Goal: Information Seeking & Learning: Check status

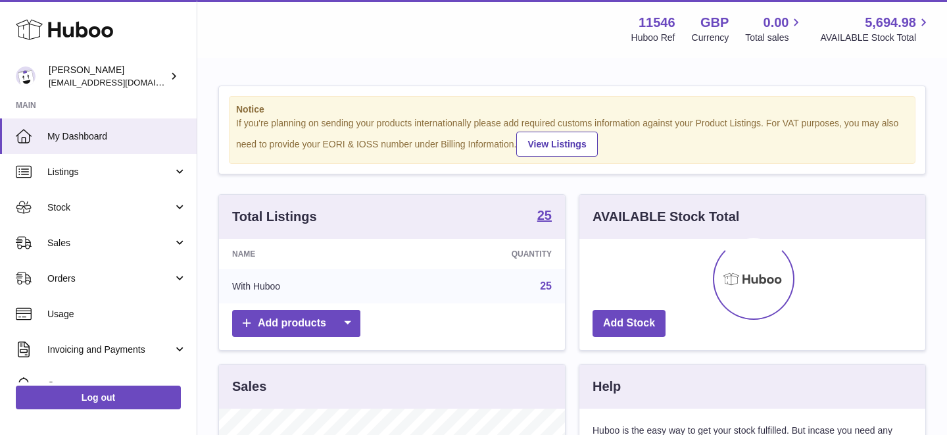
scroll to position [205, 346]
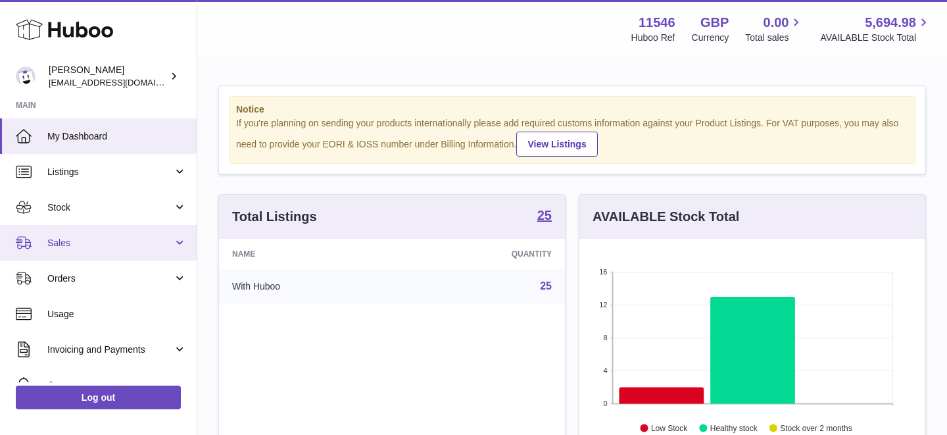
click at [104, 238] on span "Sales" at bounding box center [110, 243] width 126 height 13
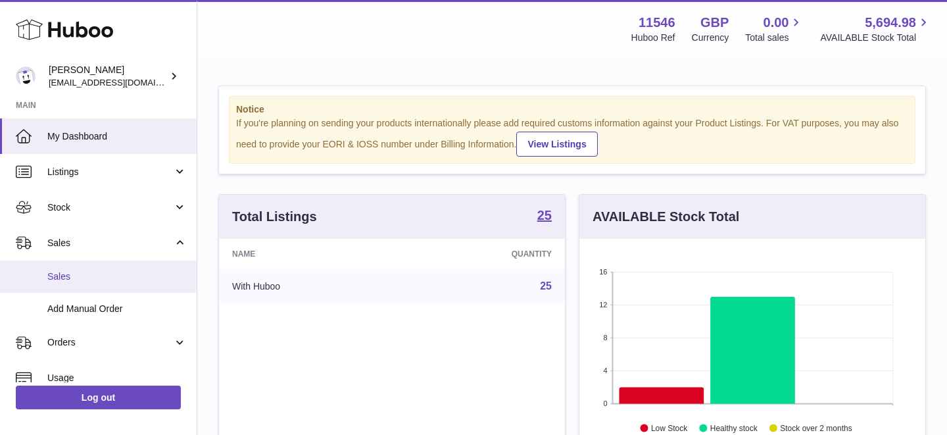
click at [106, 276] on span "Sales" at bounding box center [116, 276] width 139 height 13
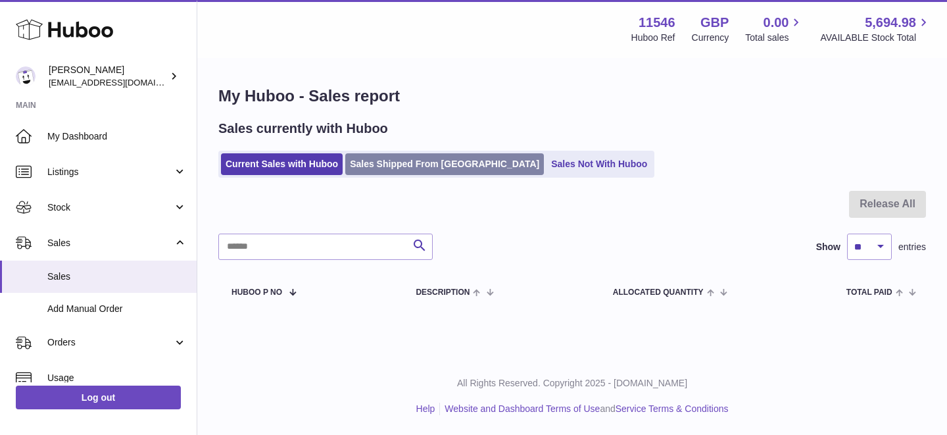
click at [380, 174] on link "Sales Shipped From [GEOGRAPHIC_DATA]" at bounding box center [444, 164] width 199 height 22
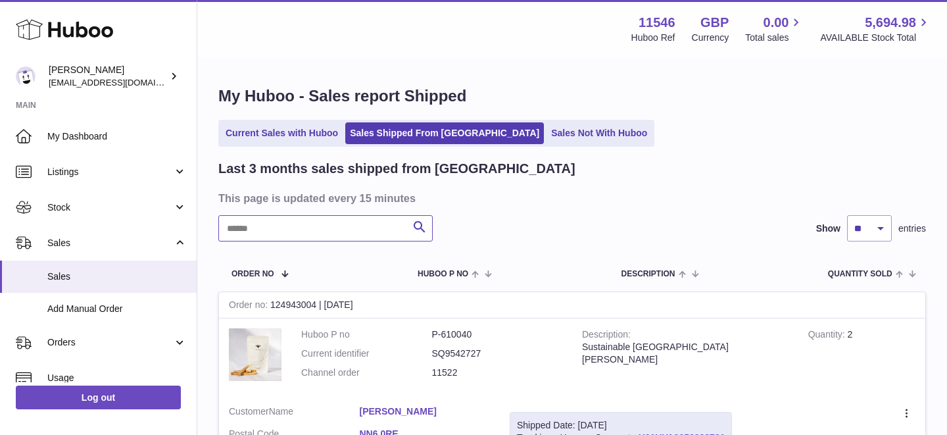
click at [325, 226] on input "text" at bounding box center [325, 228] width 214 height 26
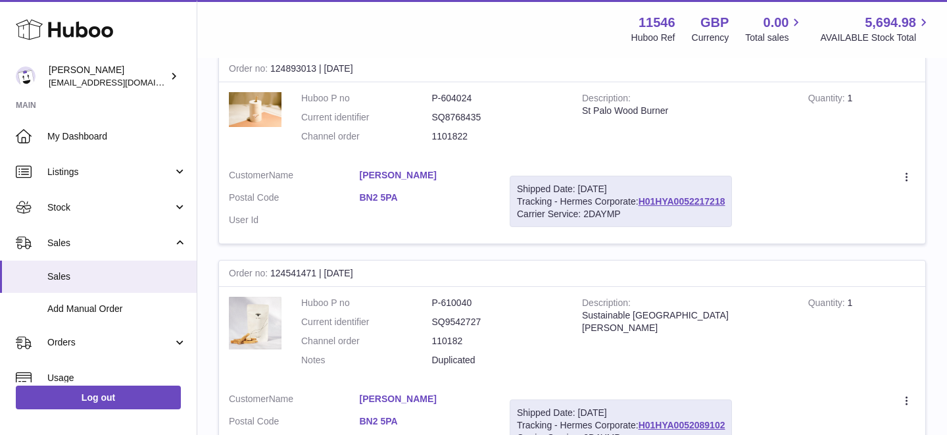
scroll to position [239, 0]
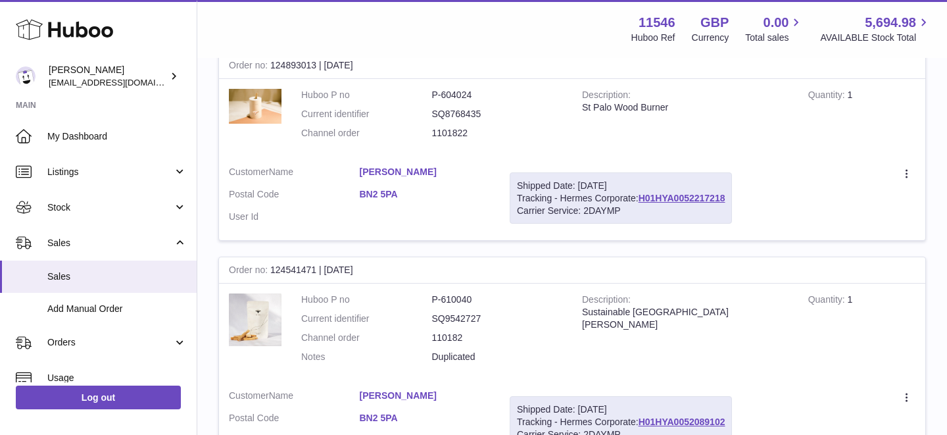
click at [461, 212] on dd at bounding box center [425, 217] width 131 height 13
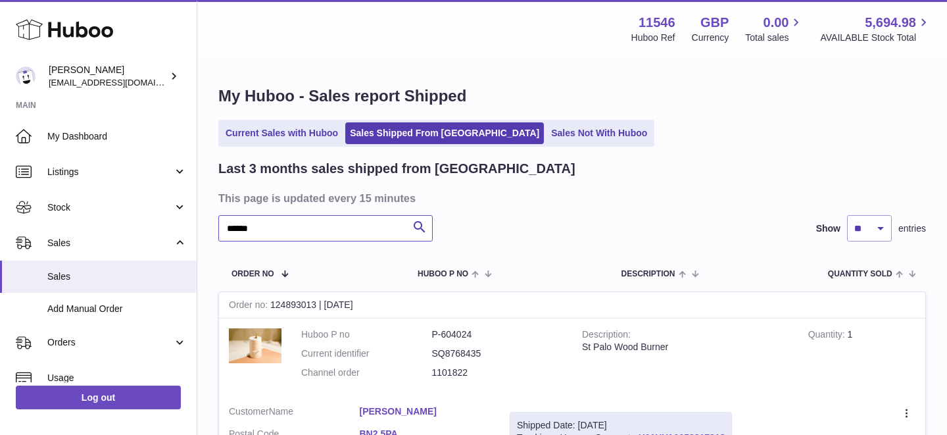
click at [282, 229] on input "******" at bounding box center [325, 228] width 214 height 26
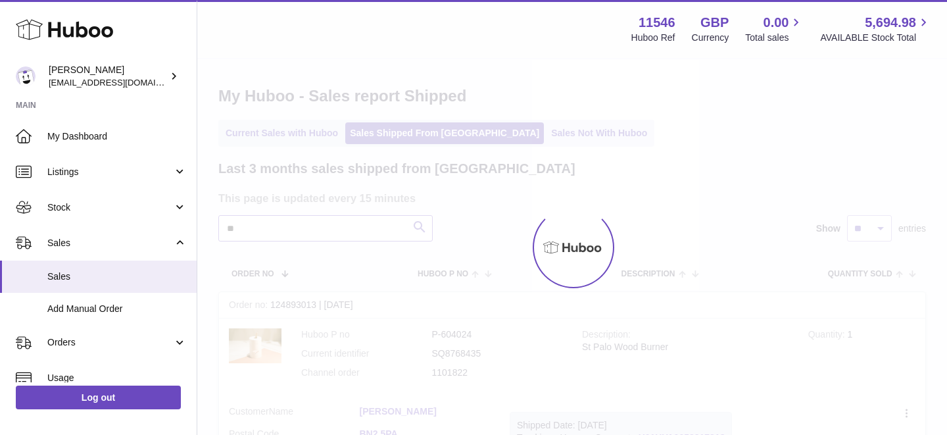
type input "*"
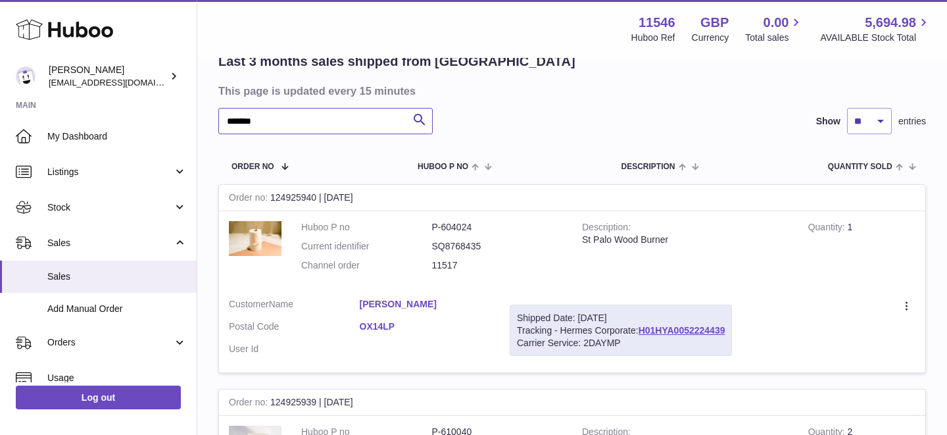
scroll to position [111, 0]
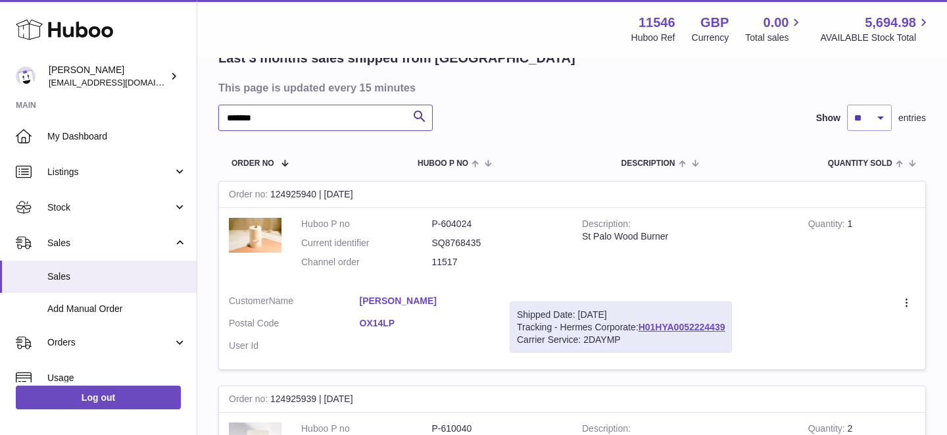
type input "*******"
